Goal: Check status: Check status

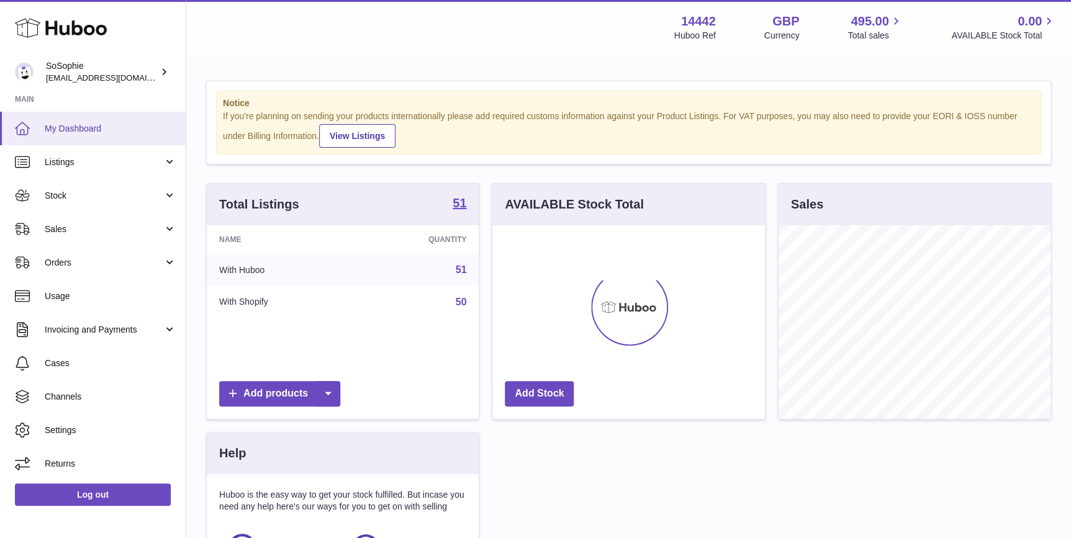
scroll to position [193, 272]
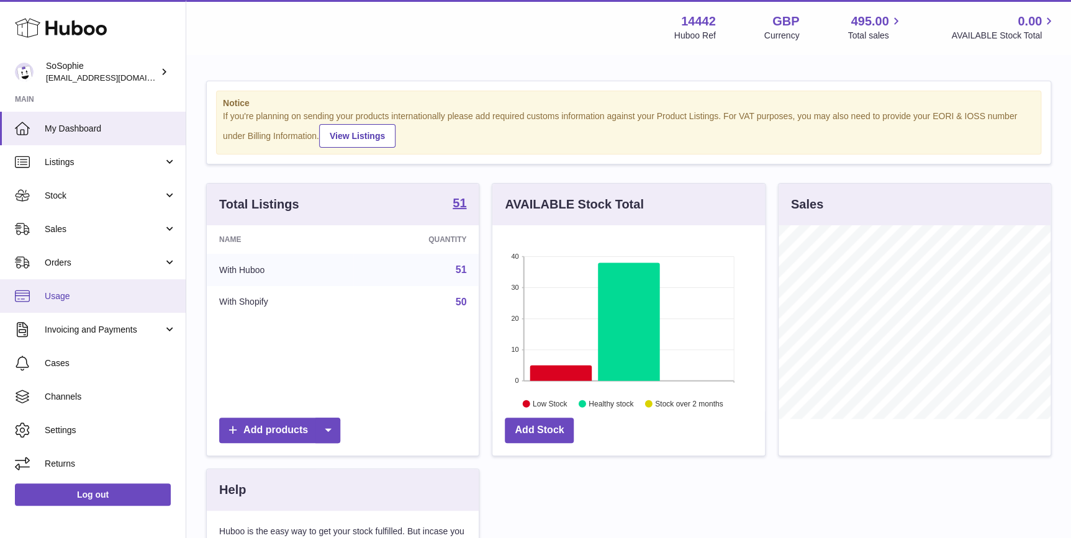
click at [98, 304] on link "Usage" at bounding box center [93, 296] width 186 height 34
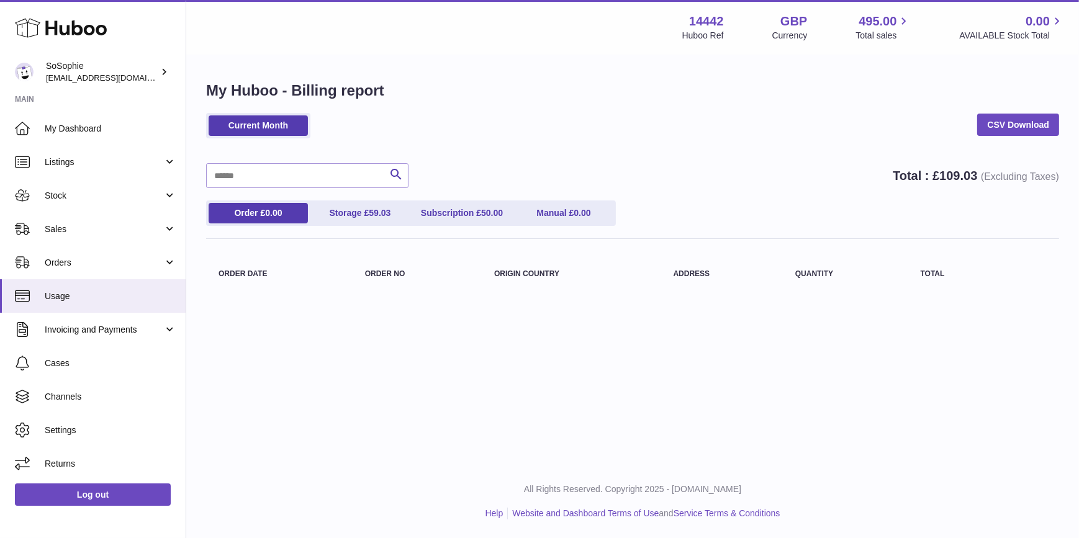
click at [112, 330] on span "Invoicing and Payments" at bounding box center [104, 330] width 119 height 12
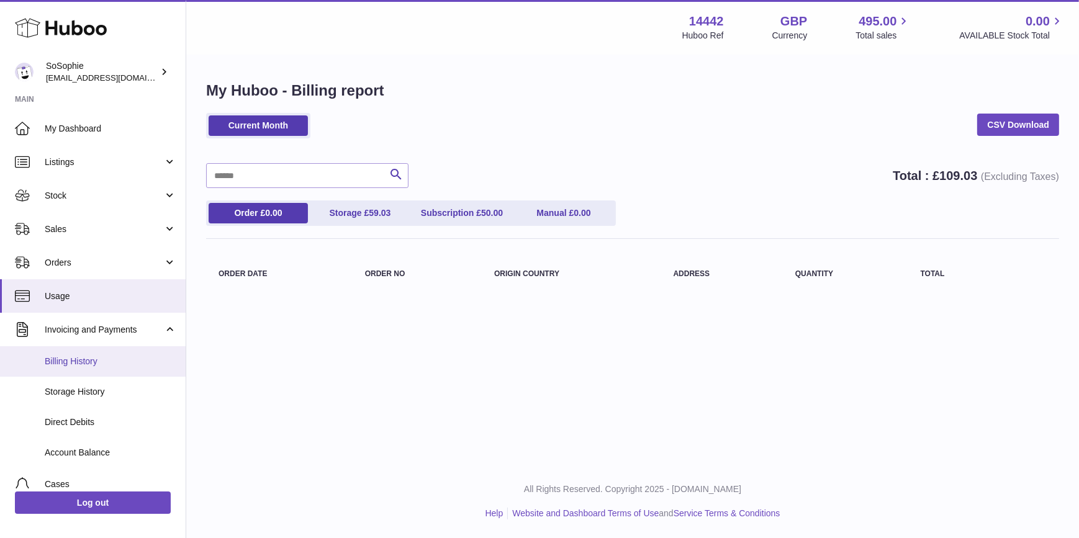
click at [117, 353] on link "Billing History" at bounding box center [93, 361] width 186 height 30
